Goal: Information Seeking & Learning: Learn about a topic

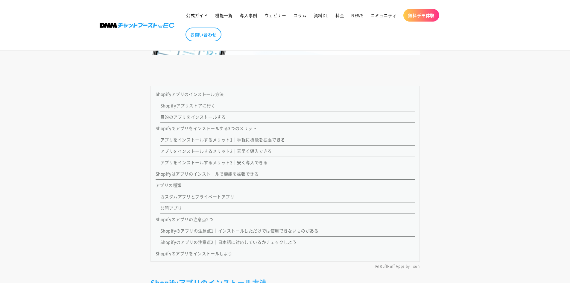
scroll to position [539, 0]
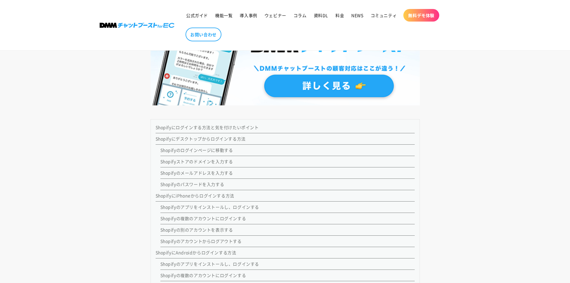
scroll to position [509, 0]
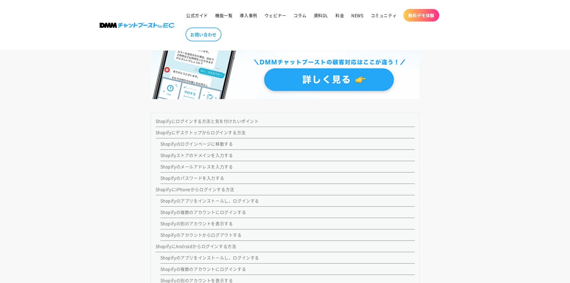
click at [208, 130] on link "Shopifyにデスクトップからログインする方法" at bounding box center [201, 132] width 90 height 6
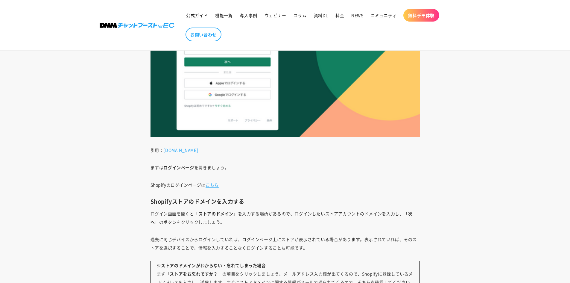
scroll to position [1222, 0]
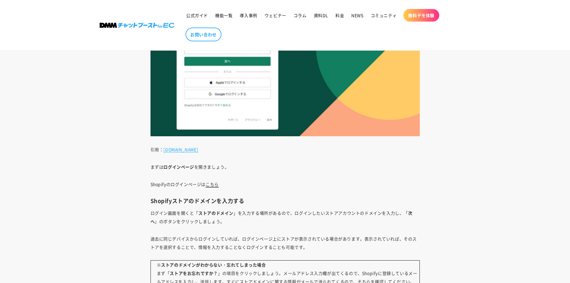
click at [210, 185] on link "こちら" at bounding box center [212, 184] width 13 height 6
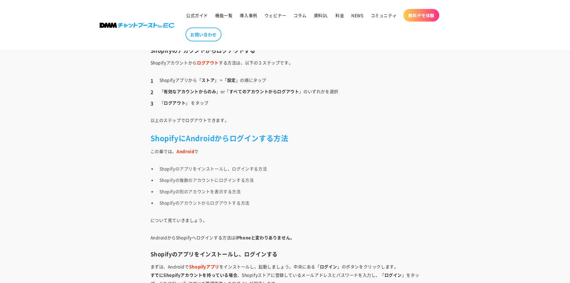
scroll to position [2449, 0]
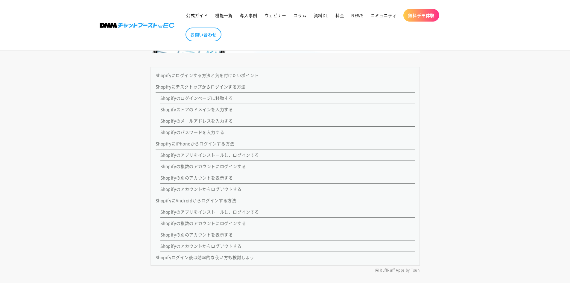
scroll to position [569, 0]
